Goal: Transaction & Acquisition: Subscribe to service/newsletter

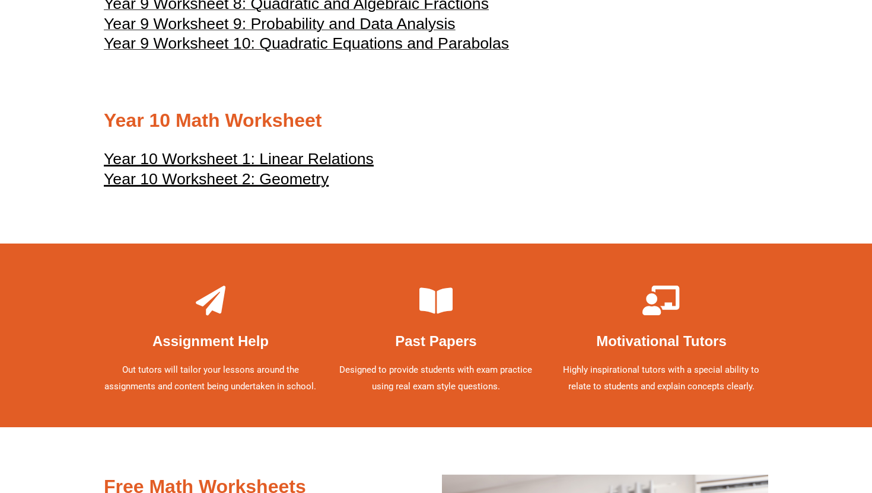
scroll to position [3638, 0]
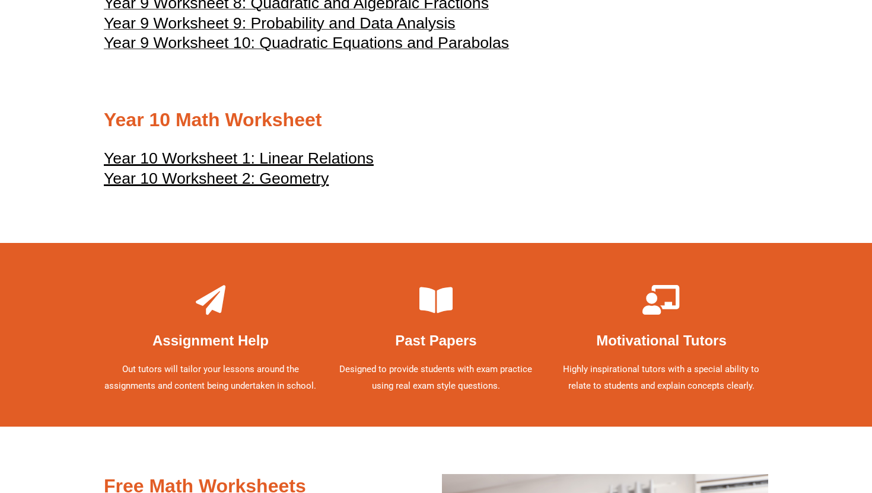
click at [433, 315] on icon at bounding box center [436, 300] width 30 height 30
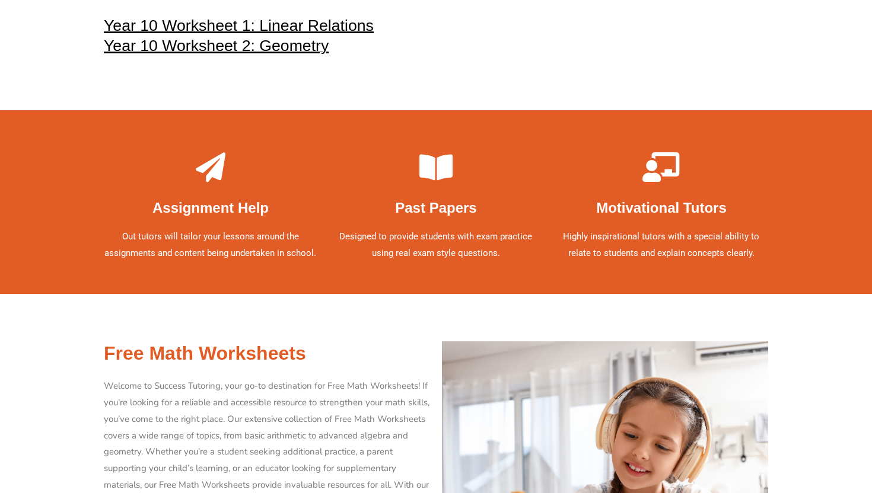
scroll to position [3775, 0]
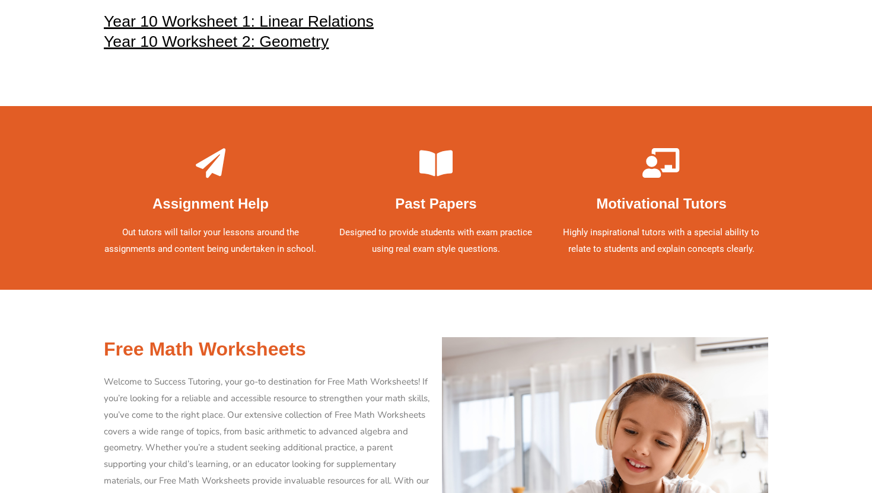
click at [435, 254] on div "Past Papers Designed to provide students with exam practice using real exam sty…" at bounding box center [435, 209] width 225 height 135
click at [435, 258] on p "Designed to provide students with exam practice using real exam style questions." at bounding box center [436, 241] width 214 height 33
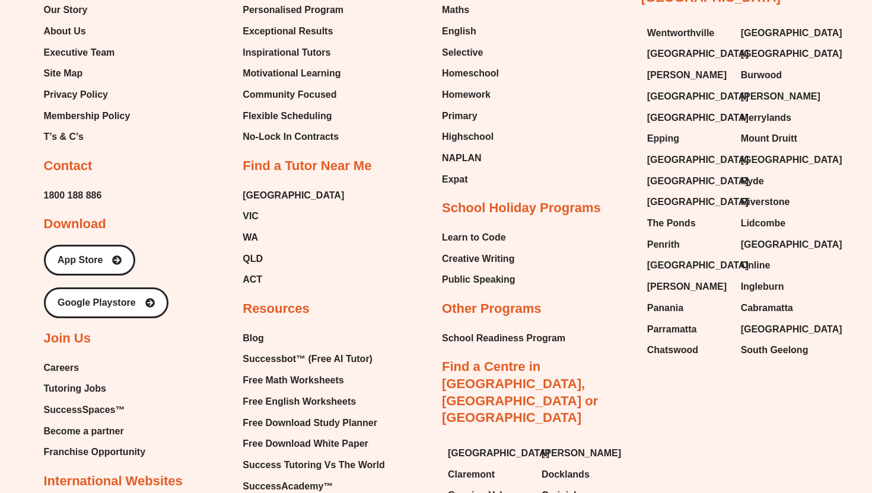
scroll to position [6673, 0]
click at [322, 61] on span "Inspirational Tutors" at bounding box center [287, 52] width 88 height 18
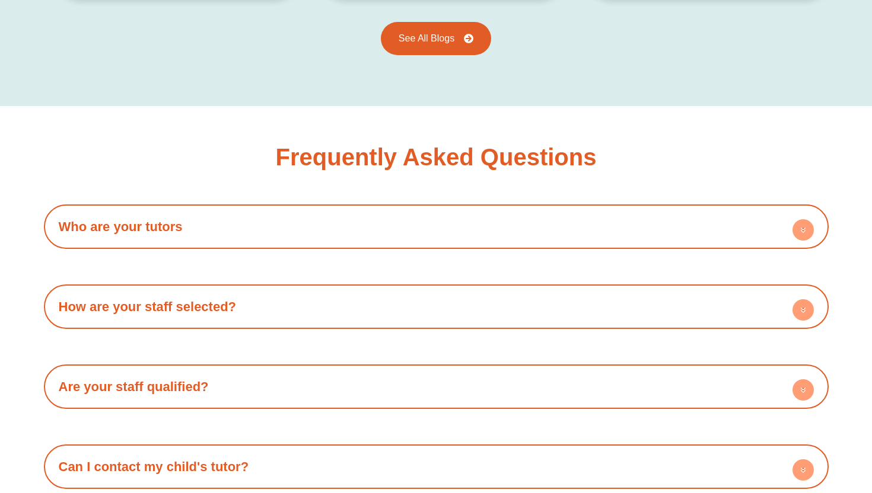
scroll to position [1910, 0]
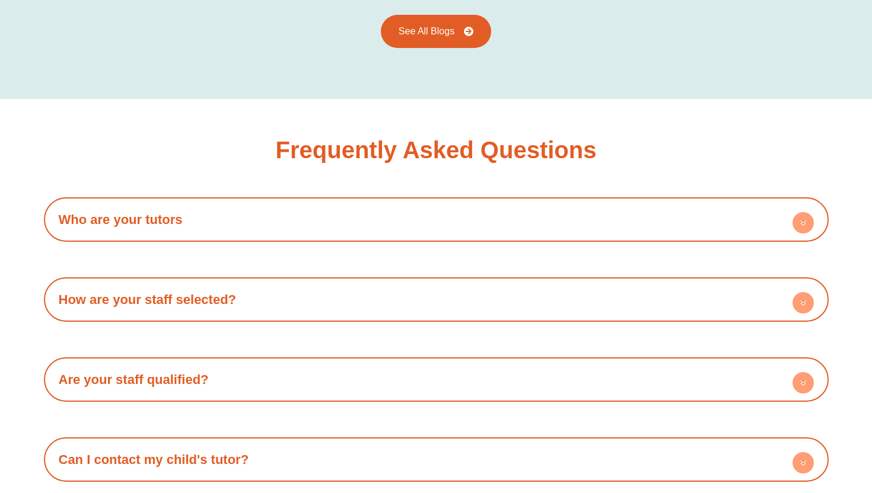
click at [140, 226] on link "Who are your tutors" at bounding box center [121, 219] width 124 height 15
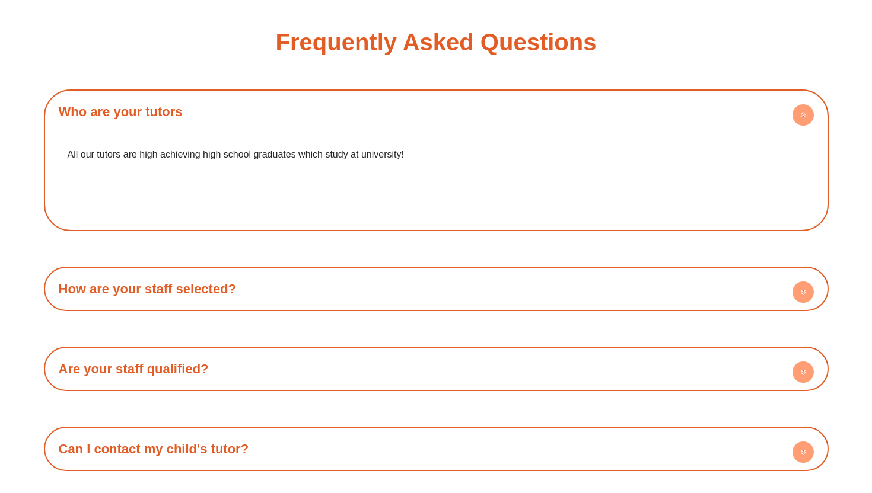
scroll to position [2019, 0]
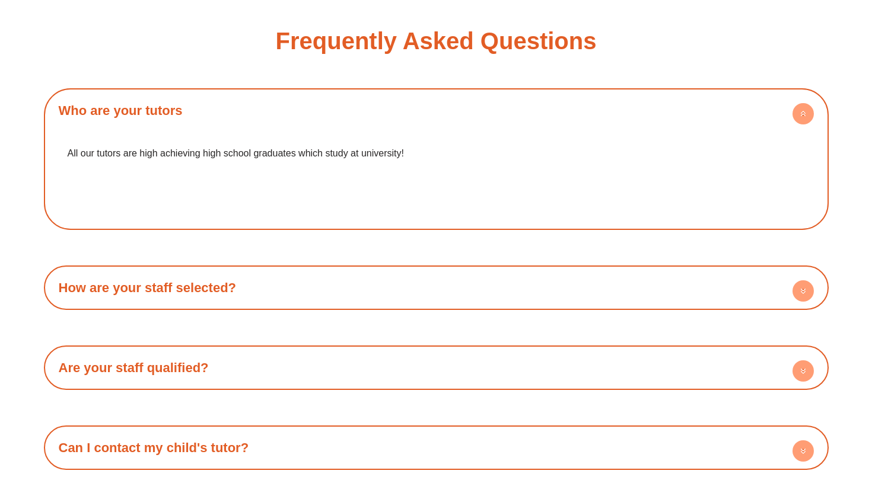
click at [136, 283] on link "How are your staff selected?" at bounding box center [148, 288] width 178 height 15
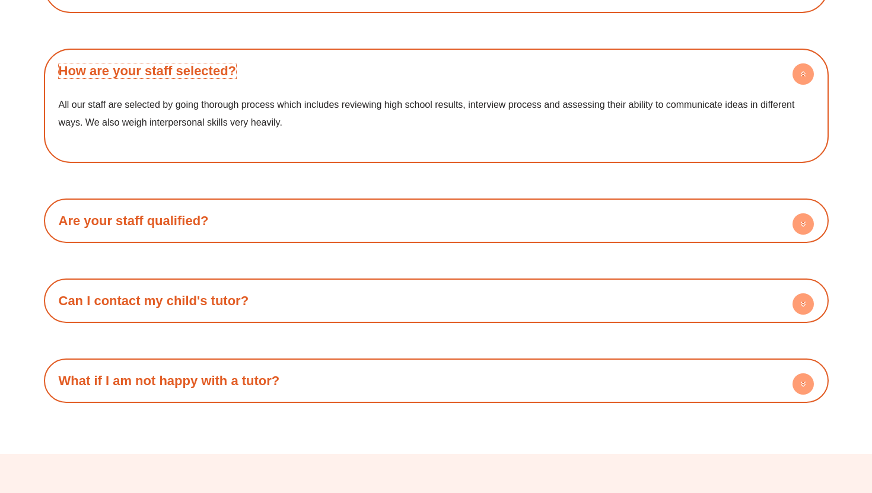
scroll to position [2237, 0]
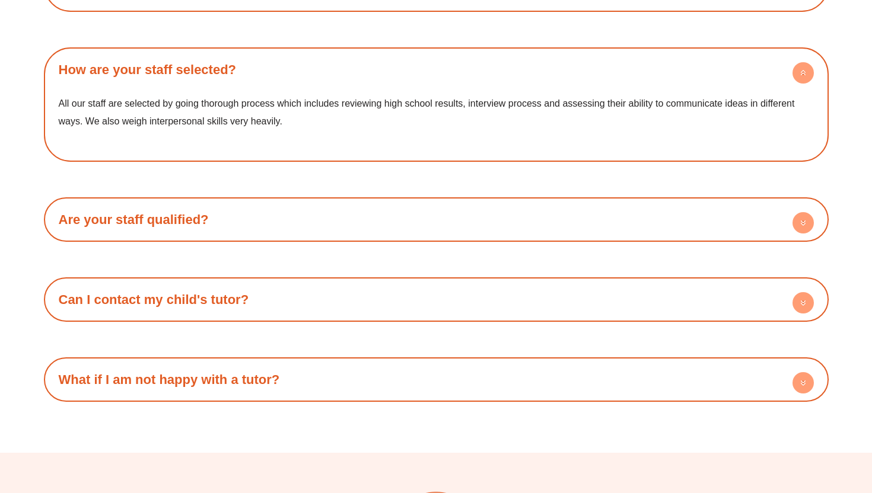
click at [125, 219] on link "Are your staff qualified?" at bounding box center [134, 219] width 150 height 15
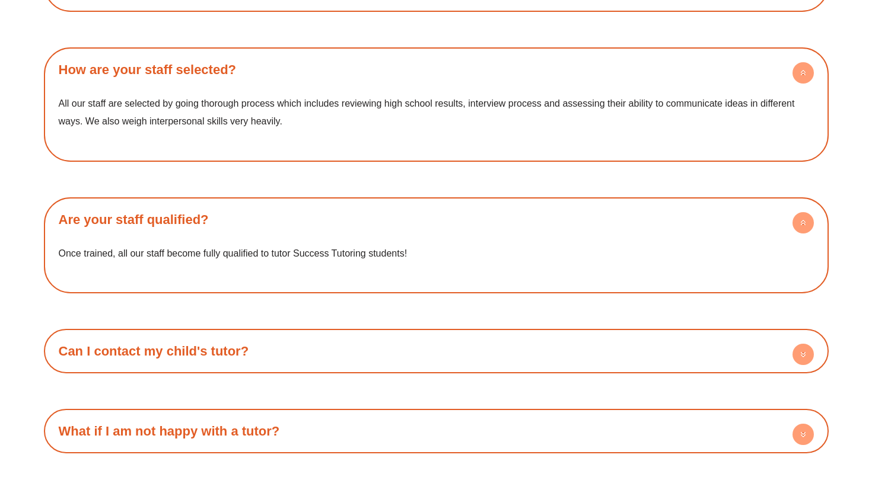
click at [161, 350] on link "Can I contact my child's tutor?" at bounding box center [154, 351] width 190 height 15
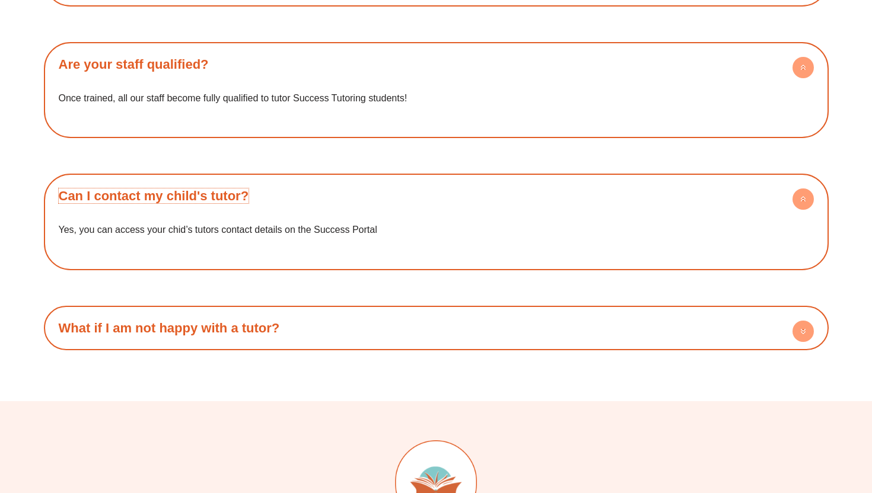
scroll to position [2397, 0]
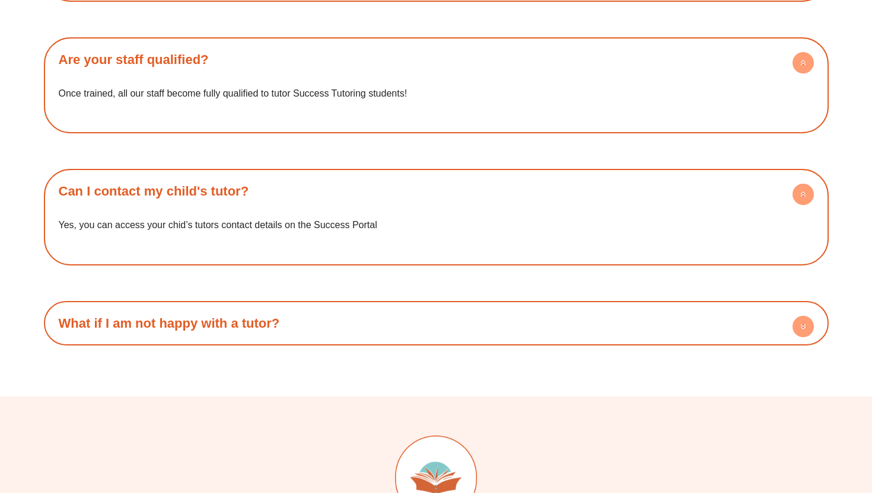
click at [163, 307] on h4 "What if I am not happy with a tutor?" at bounding box center [436, 323] width 773 height 33
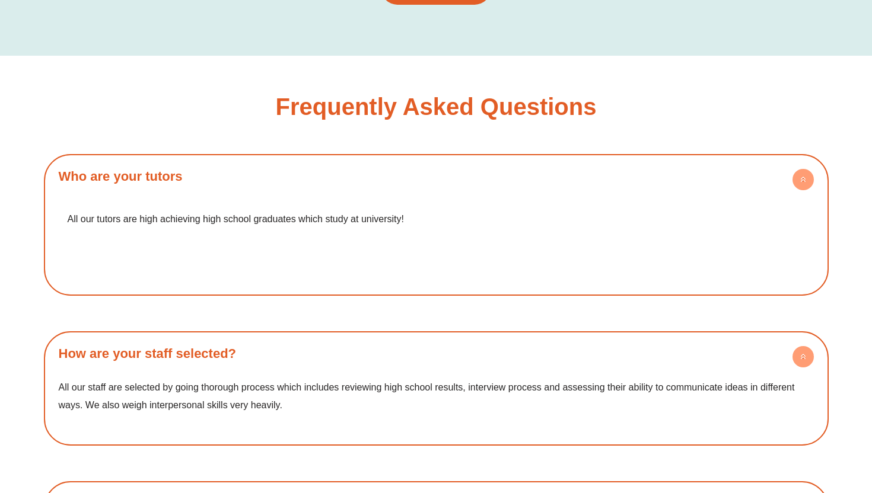
scroll to position [1689, 0]
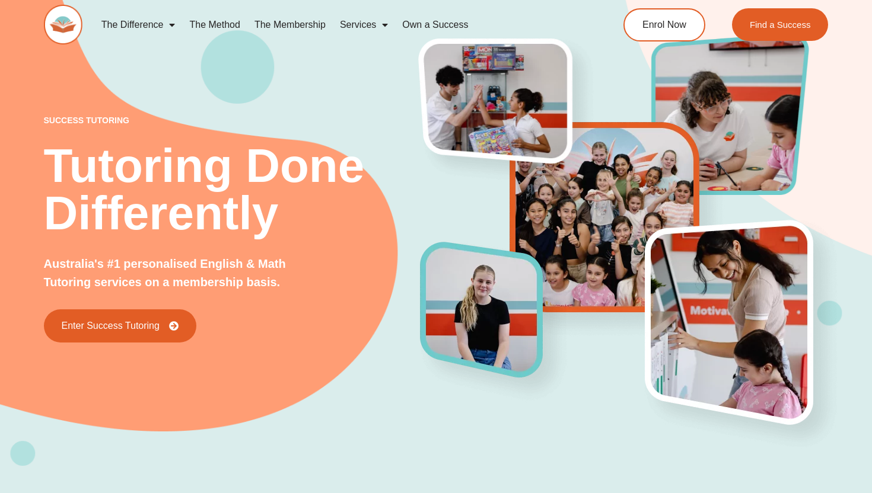
click at [308, 22] on link "The Membership" at bounding box center [289, 24] width 85 height 27
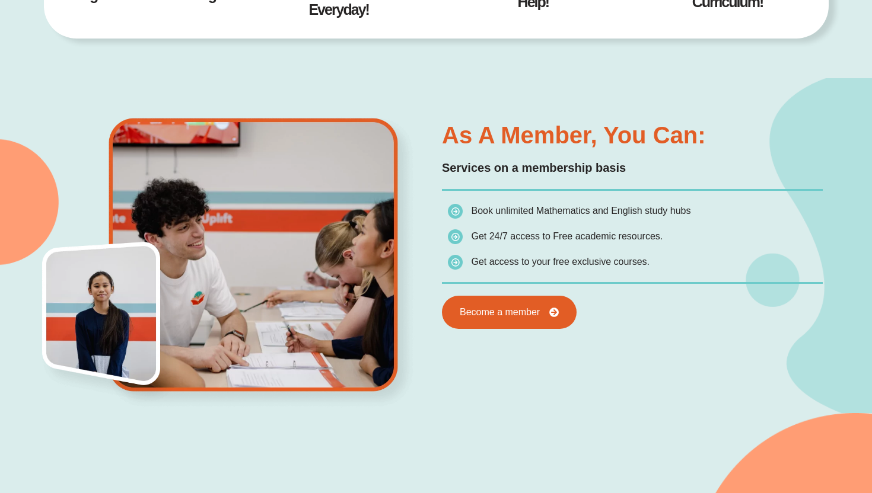
scroll to position [581, 0]
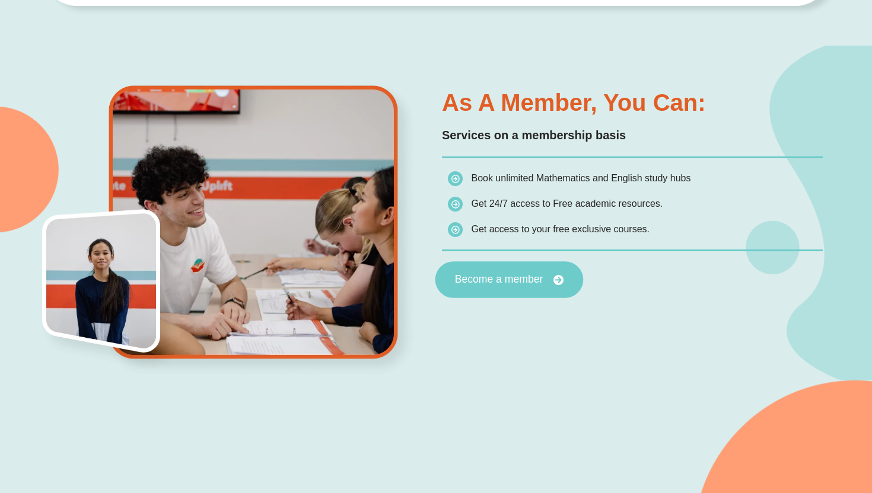
click at [477, 275] on span "Become a member" at bounding box center [499, 280] width 88 height 11
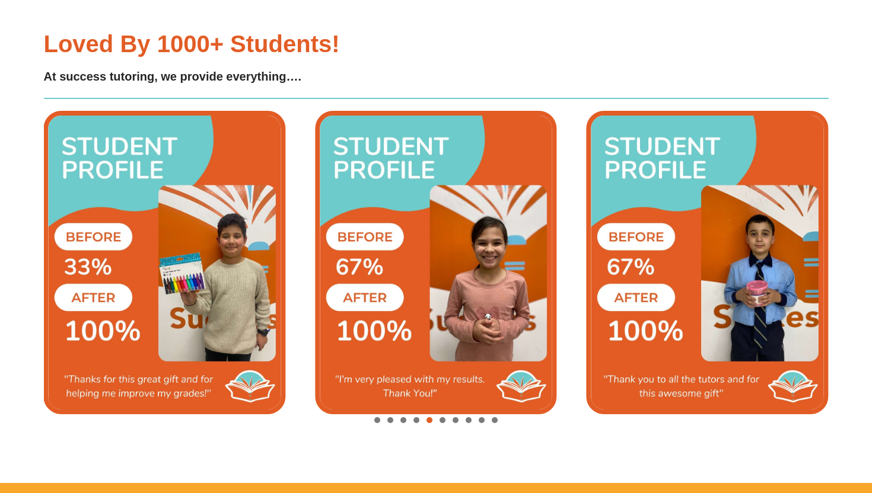
scroll to position [2653, 0]
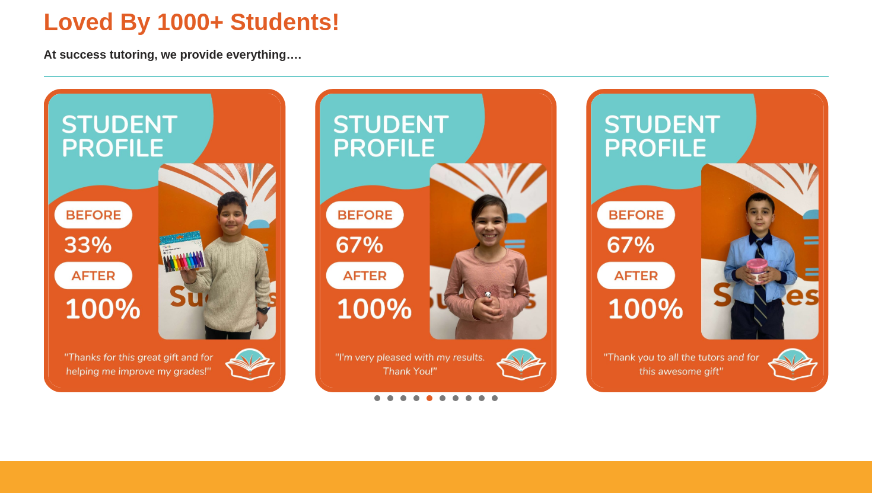
click at [443, 399] on span "Go to slide 6" at bounding box center [442, 399] width 6 height 6
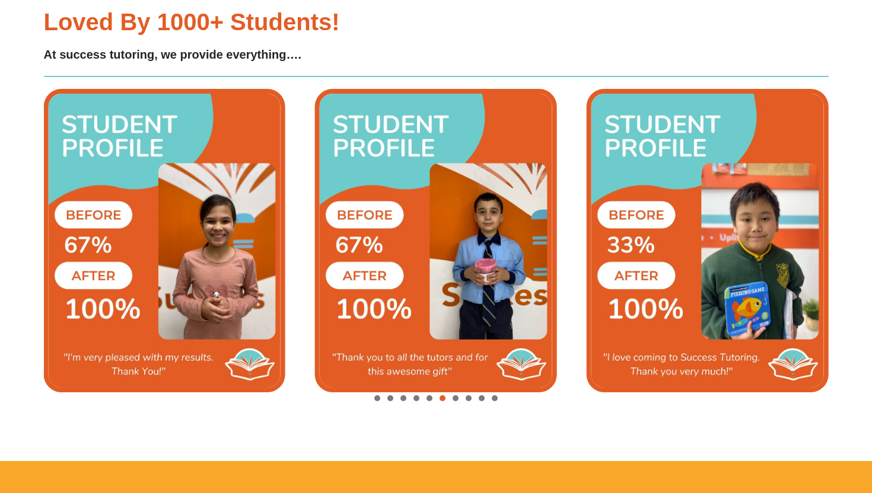
click at [455, 398] on span "Go to slide 7" at bounding box center [456, 399] width 6 height 6
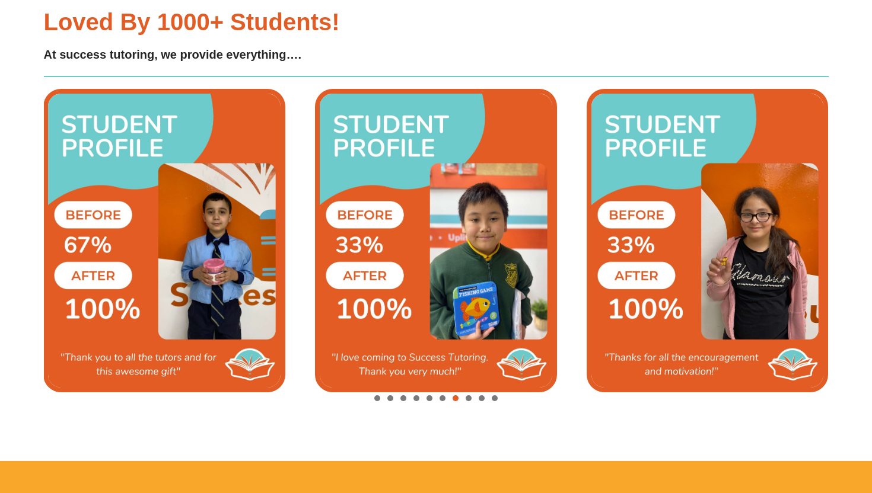
click at [462, 398] on div "Image Carousel" at bounding box center [436, 399] width 785 height 17
click at [469, 398] on span "Go to slide 8" at bounding box center [469, 399] width 6 height 6
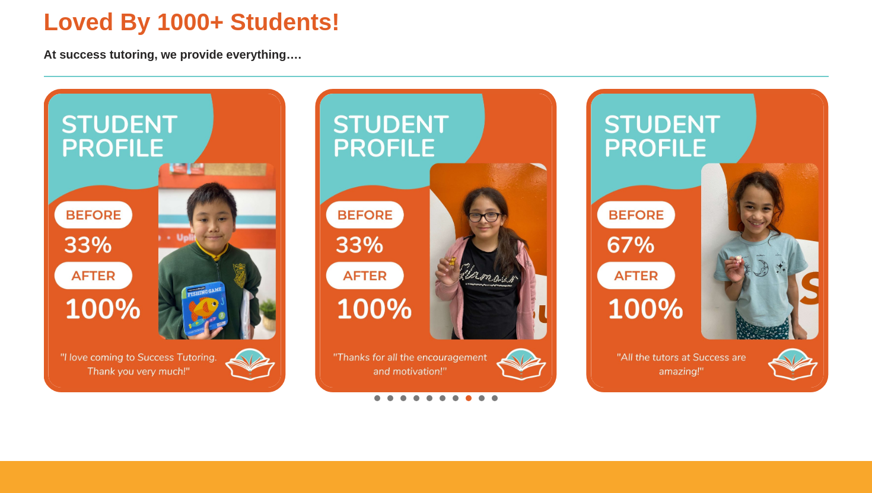
click at [480, 399] on span "Go to slide 9" at bounding box center [482, 399] width 6 height 6
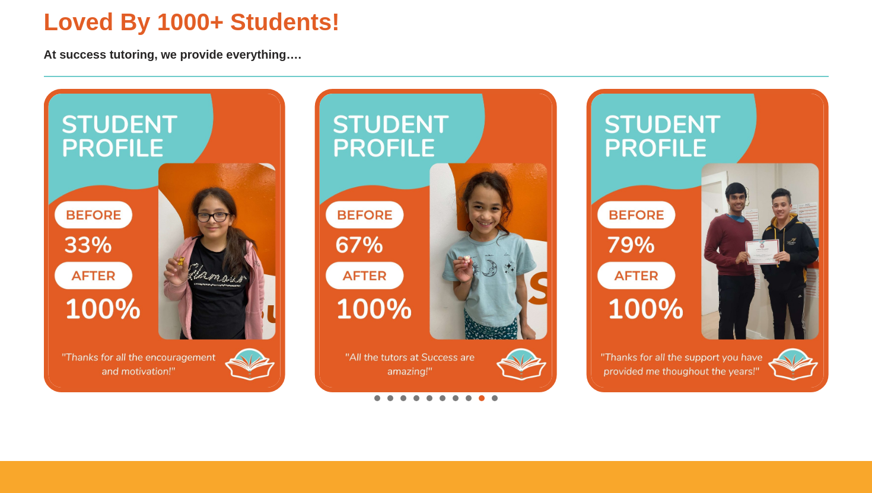
click at [505, 403] on div "Image Carousel" at bounding box center [436, 399] width 785 height 17
click at [494, 400] on span "Go to slide 10" at bounding box center [495, 399] width 6 height 6
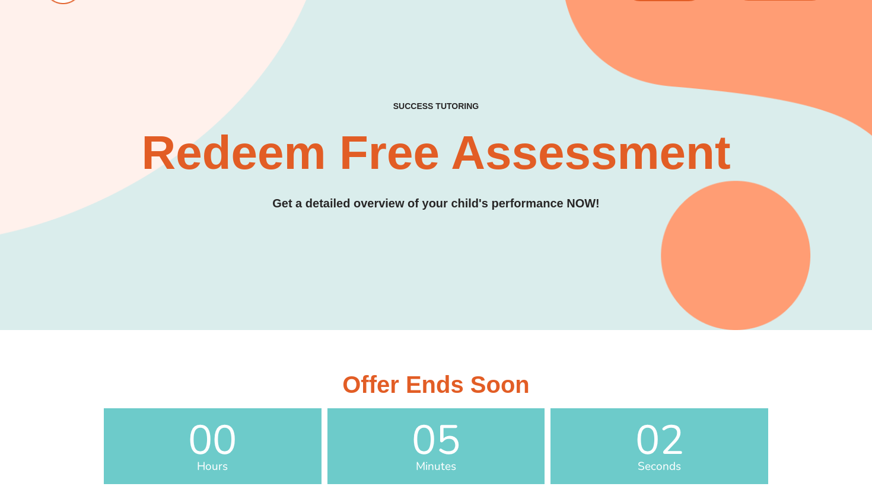
scroll to position [0, 0]
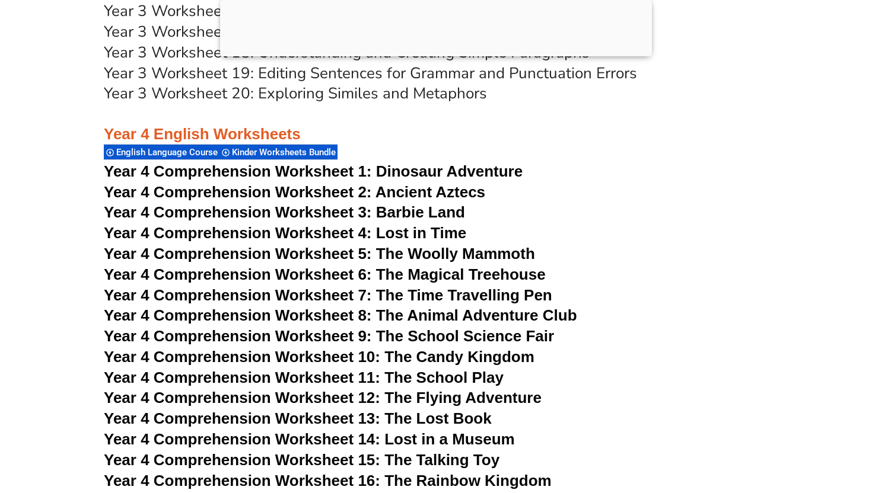
scroll to position [4784, 0]
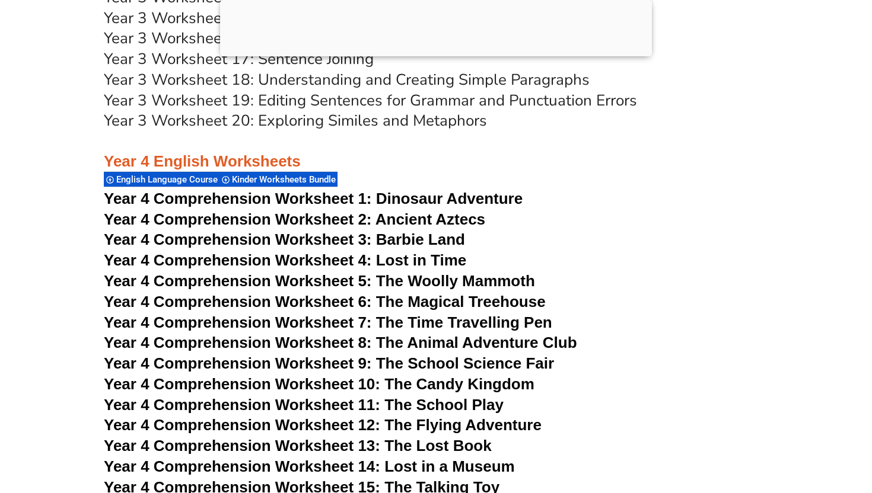
click at [387, 196] on span "Dinosaur Adventure" at bounding box center [449, 199] width 146 height 18
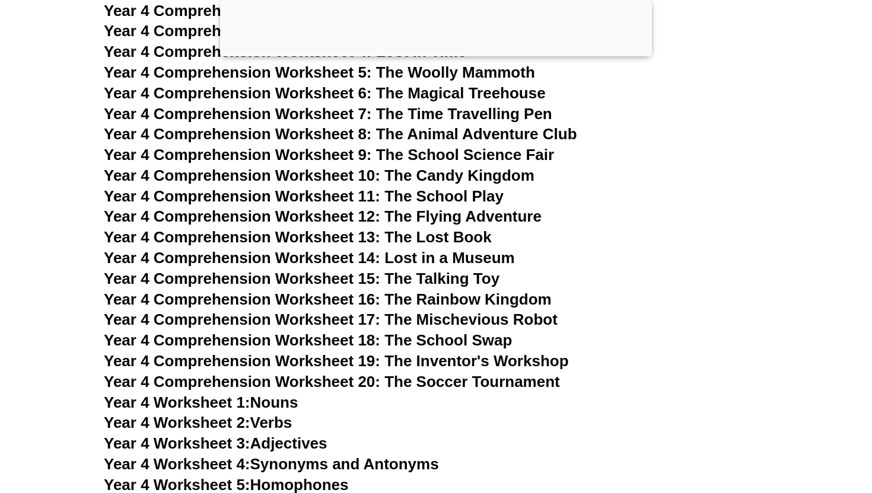
scroll to position [4993, 0]
